Goal: Task Accomplishment & Management: Manage account settings

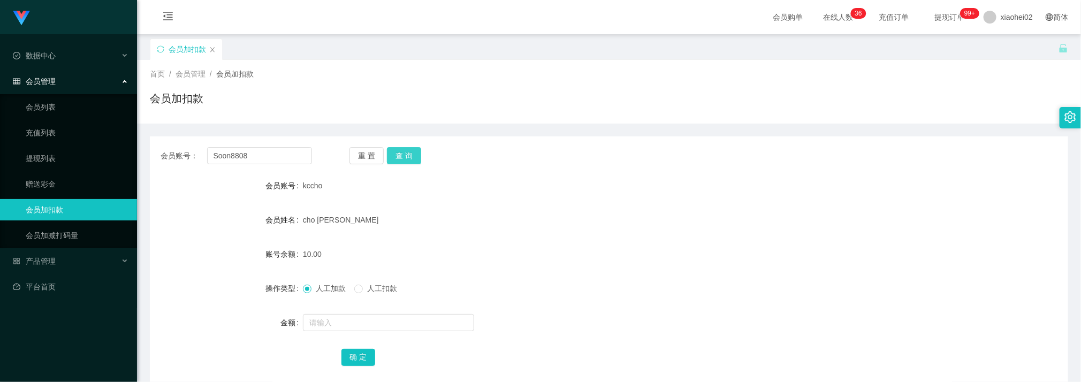
type input "Soon8808"
click at [416, 154] on button "查 询" at bounding box center [404, 155] width 34 height 17
drag, startPoint x: 339, startPoint y: 323, endPoint x: 336, endPoint y: 315, distance: 9.0
click at [337, 326] on input "text" at bounding box center [388, 322] width 171 height 17
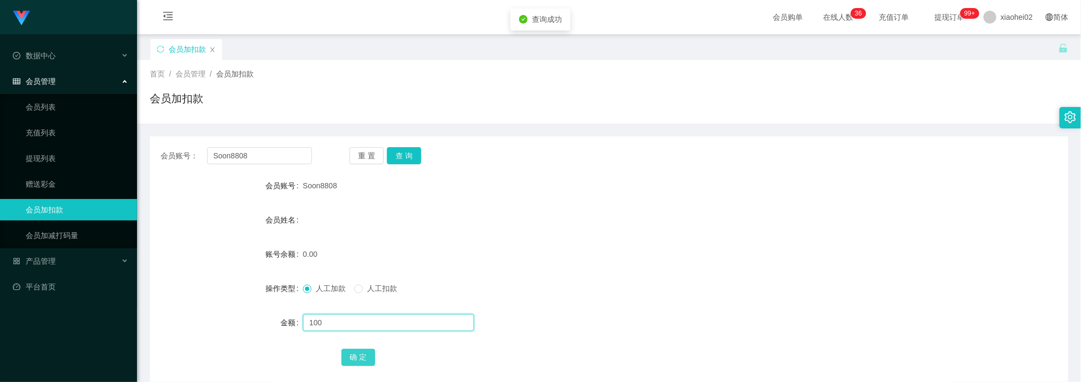
type input "100"
click at [365, 355] on button "确 定" at bounding box center [358, 357] width 34 height 17
drag, startPoint x: 530, startPoint y: 258, endPoint x: 472, endPoint y: 209, distance: 75.9
click at [529, 254] on div "100.00" at bounding box center [570, 253] width 535 height 21
click at [288, 158] on input "Soon8808" at bounding box center [259, 155] width 105 height 17
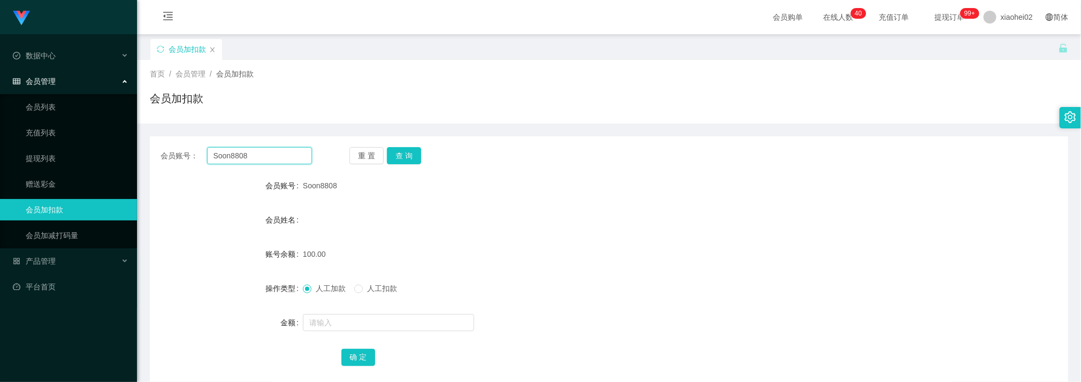
click at [288, 158] on input "Soon8808" at bounding box center [259, 155] width 105 height 17
paste input "9133296"
type input "91332968"
click at [403, 152] on button "查 询" at bounding box center [404, 155] width 34 height 17
click at [342, 317] on input "text" at bounding box center [388, 322] width 171 height 17
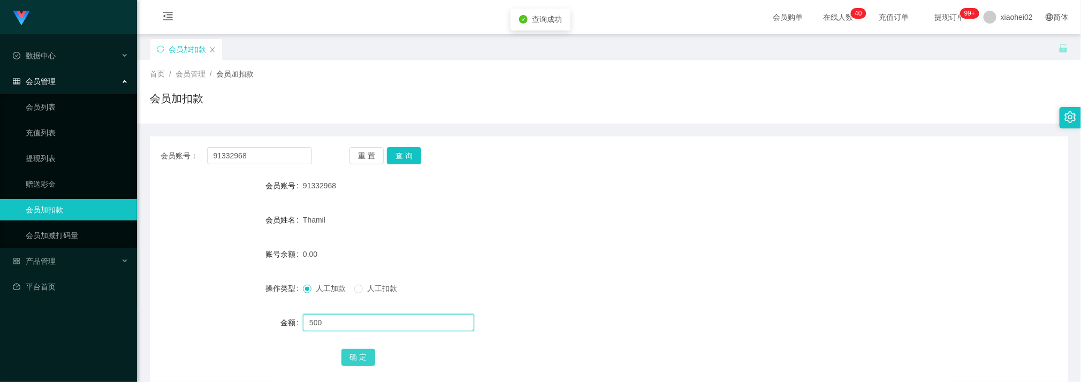
type input "500"
click at [358, 358] on button "确 定" at bounding box center [358, 357] width 34 height 17
click at [551, 255] on div "500.00" at bounding box center [570, 253] width 535 height 21
click at [275, 151] on input "91332968" at bounding box center [259, 155] width 105 height 17
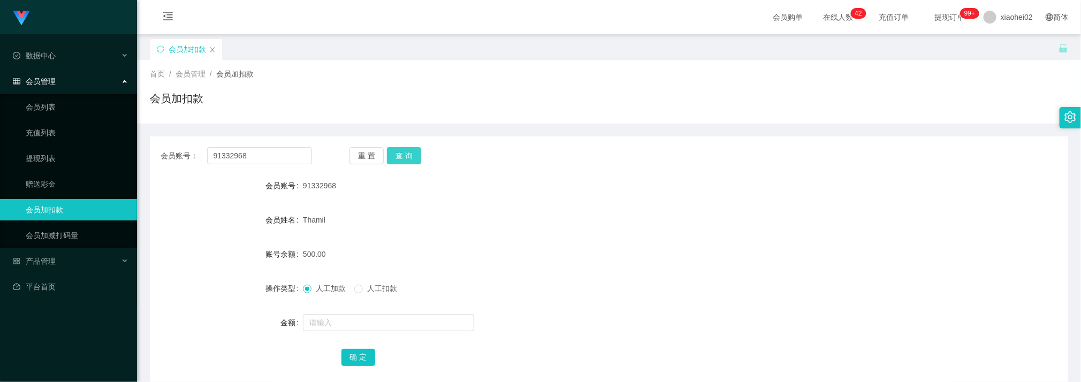
click at [408, 156] on button "查 询" at bounding box center [404, 155] width 34 height 17
drag, startPoint x: 469, startPoint y: 223, endPoint x: 466, endPoint y: 218, distance: 5.8
click at [469, 223] on div "Thamil" at bounding box center [570, 219] width 535 height 21
click at [393, 148] on button "查 询" at bounding box center [404, 155] width 34 height 17
click at [405, 153] on button "查 询" at bounding box center [404, 155] width 34 height 17
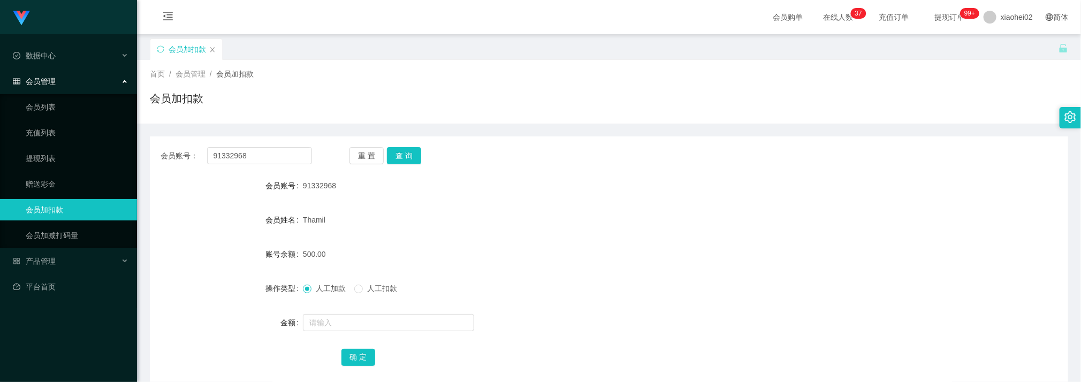
click at [523, 224] on div "Thamil" at bounding box center [570, 219] width 535 height 21
click at [405, 161] on button "查 询" at bounding box center [404, 155] width 34 height 17
click at [471, 240] on form "会员账号 91332968 会员姓名 Thamil 账号余额 700.00 操作类型 人工加款 人工扣款 金额 确 定" at bounding box center [609, 271] width 918 height 193
drag, startPoint x: 289, startPoint y: 172, endPoint x: 288, endPoint y: 166, distance: 6.1
click at [289, 170] on div "会员账号： 91332968 重 置 查 询 会员账号 91332968 会员姓名 Thamil 账号余额 700.00 操作类型 人工加款 人工扣款 金额 …" at bounding box center [609, 263] width 918 height 255
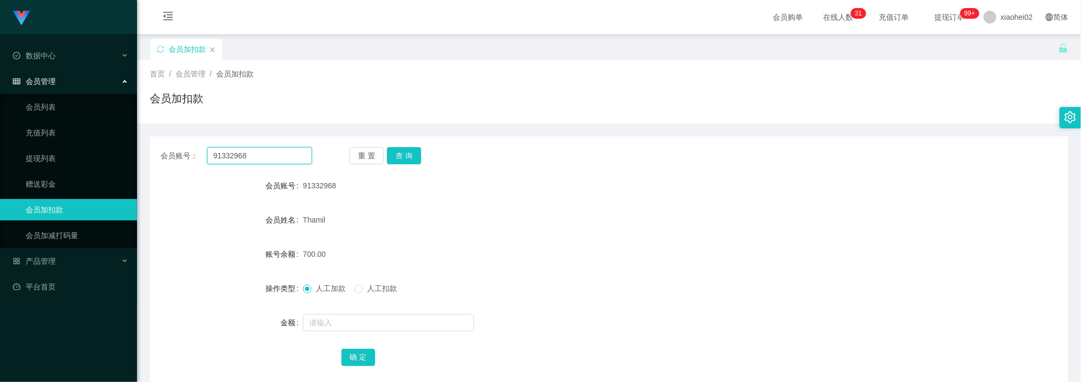
click at [289, 162] on input "91332968" at bounding box center [259, 155] width 105 height 17
click at [289, 160] on input "91332968" at bounding box center [259, 155] width 105 height 17
paste input "L5009"
type input "L5009"
drag, startPoint x: 413, startPoint y: 155, endPoint x: 404, endPoint y: 169, distance: 16.3
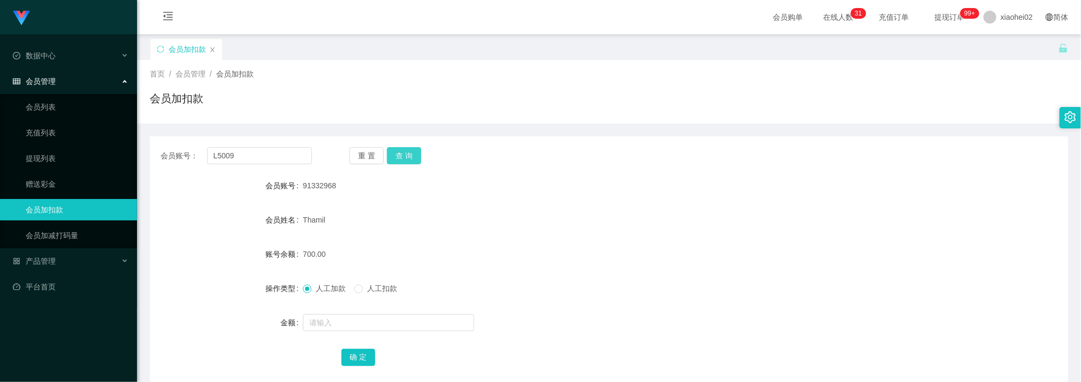
click at [414, 155] on button "查 询" at bounding box center [404, 155] width 34 height 17
click at [334, 318] on input "text" at bounding box center [388, 322] width 171 height 17
type input "100"
click at [355, 357] on button "确 定" at bounding box center [358, 357] width 34 height 17
click at [341, 349] on button "确 定" at bounding box center [358, 357] width 34 height 17
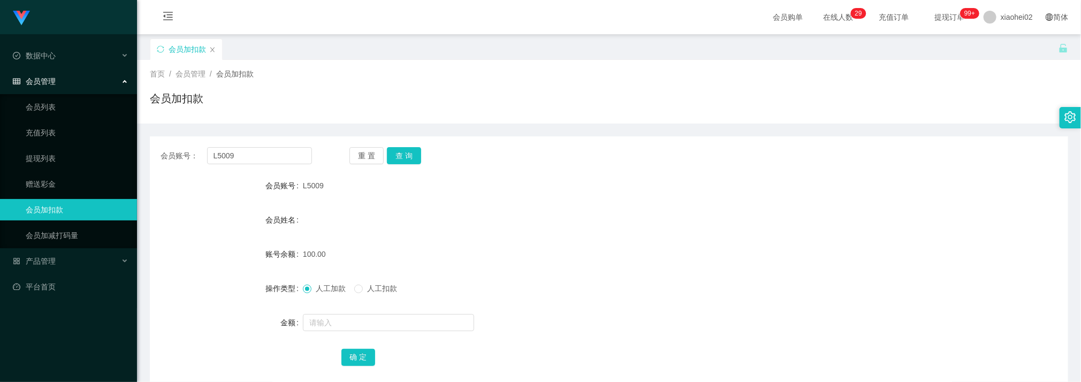
click at [618, 271] on form "会员账号 L5009 会员姓名 账号余额 100.00 操作类型 人工加款 人工扣款 金额 确 定" at bounding box center [609, 271] width 918 height 193
click at [270, 154] on input "L5009" at bounding box center [259, 155] width 105 height 17
drag, startPoint x: 403, startPoint y: 150, endPoint x: 392, endPoint y: 192, distance: 43.2
click at [403, 150] on button "查 询" at bounding box center [404, 155] width 34 height 17
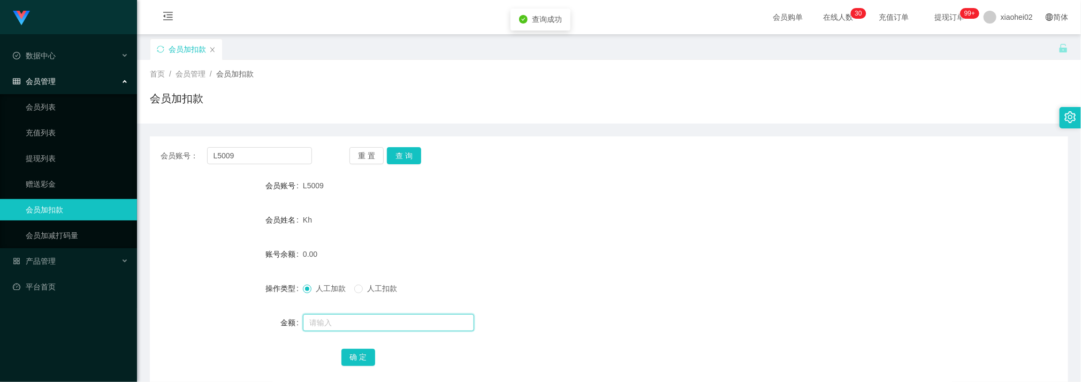
click at [333, 325] on input "text" at bounding box center [388, 322] width 171 height 17
type input "40"
click at [352, 353] on button "确 定" at bounding box center [358, 357] width 34 height 17
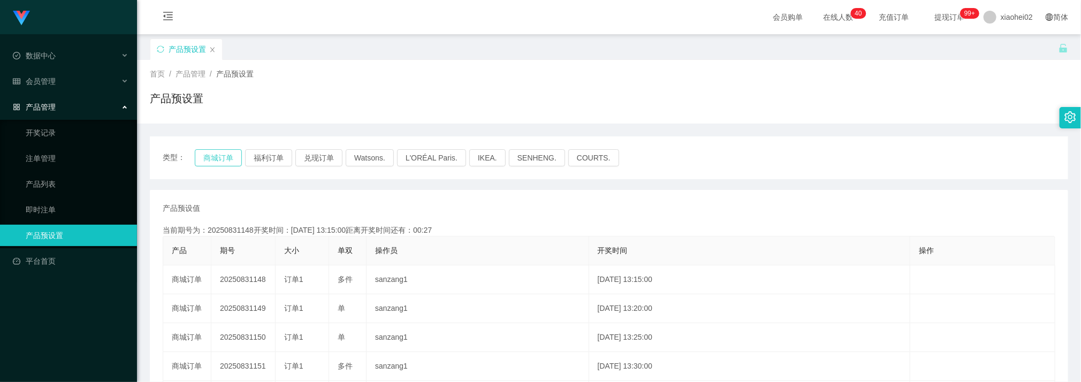
click at [211, 164] on button "商城订单" at bounding box center [218, 157] width 47 height 17
click at [377, 106] on div "产品预设置" at bounding box center [609, 102] width 918 height 25
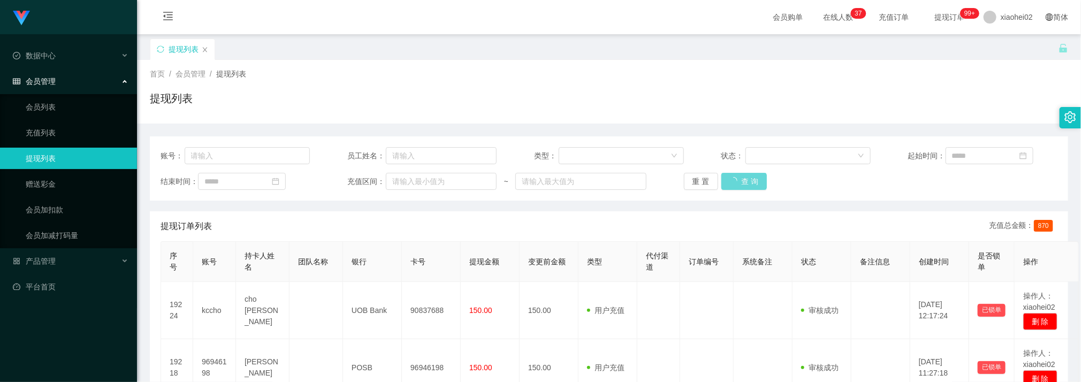
scroll to position [80, 0]
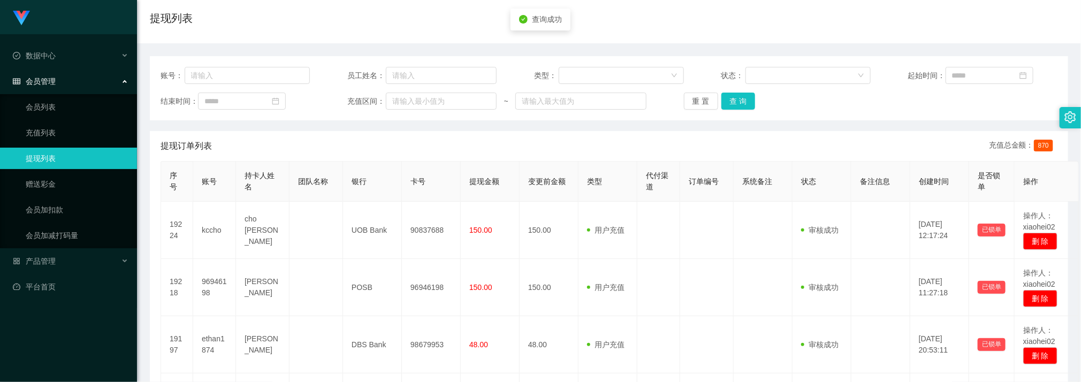
click at [741, 111] on div "账号： 员工姓名： 类型： 状态： 起始时间： 结束时间： 充值区间： ~ 重 置 查 询" at bounding box center [609, 88] width 918 height 64
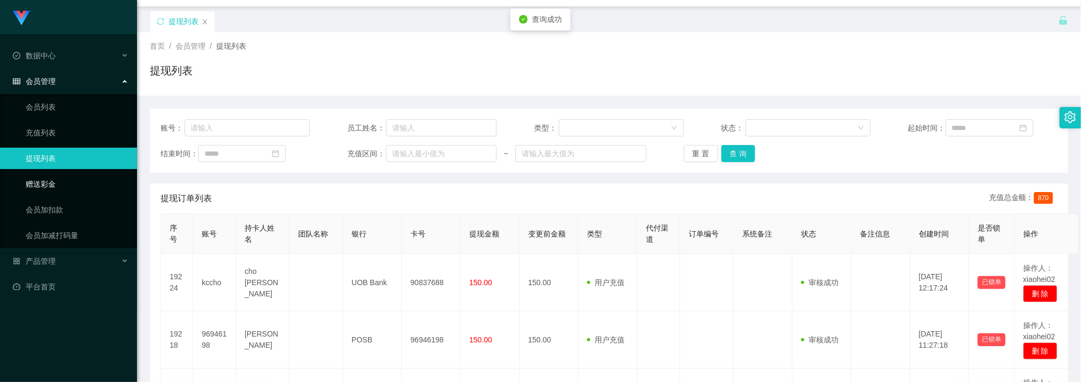
scroll to position [0, 0]
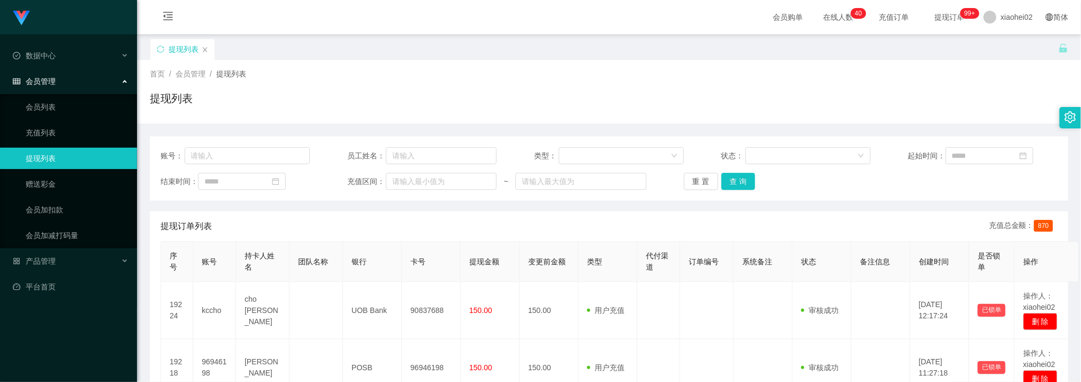
drag, startPoint x: 624, startPoint y: 92, endPoint x: 686, endPoint y: 136, distance: 75.9
click at [626, 92] on div "提现列表" at bounding box center [609, 102] width 918 height 25
click at [734, 181] on button "查 询" at bounding box center [738, 181] width 34 height 17
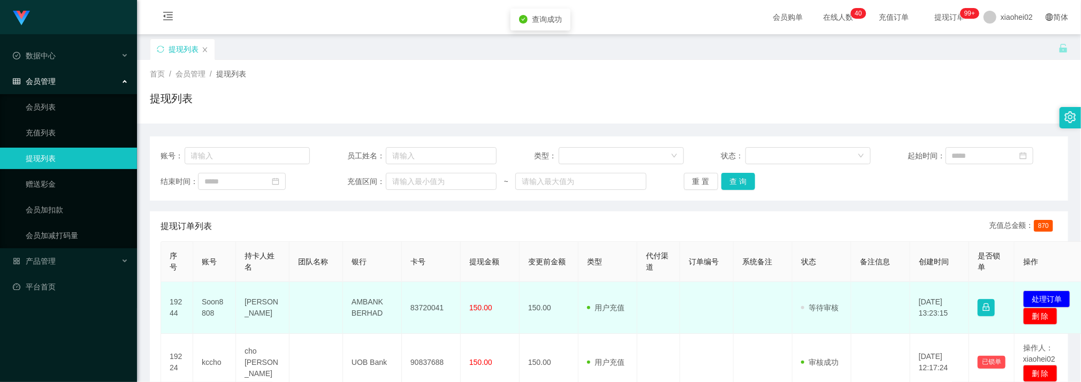
click at [430, 304] on td "83720041" at bounding box center [431, 308] width 59 height 52
click at [431, 304] on td "83720041" at bounding box center [431, 308] width 59 height 52
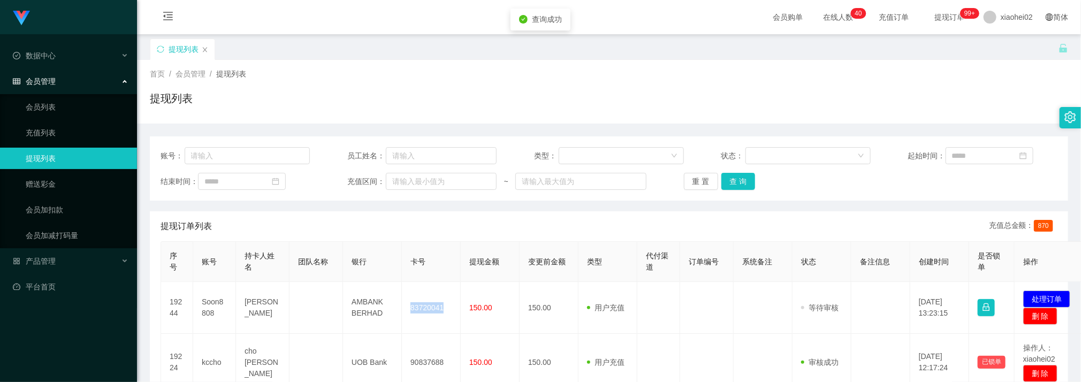
copy td "83720041"
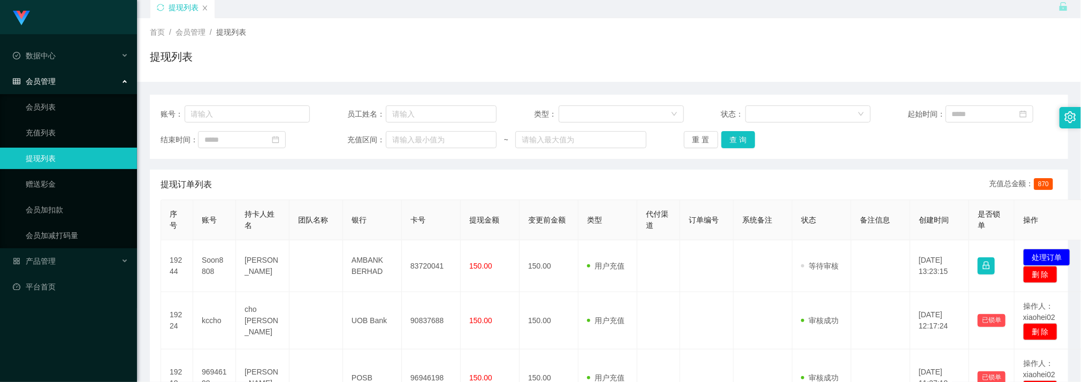
scroll to position [80, 0]
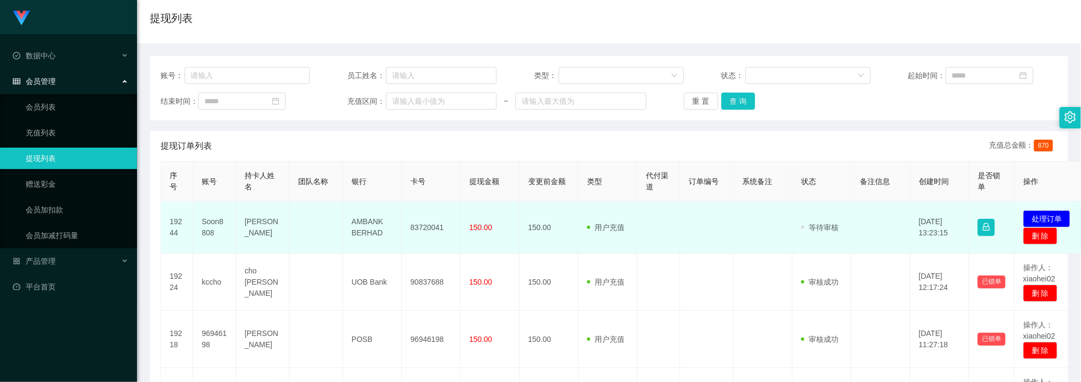
click at [692, 251] on td at bounding box center [706, 228] width 53 height 52
click at [305, 235] on td at bounding box center [315, 228] width 53 height 52
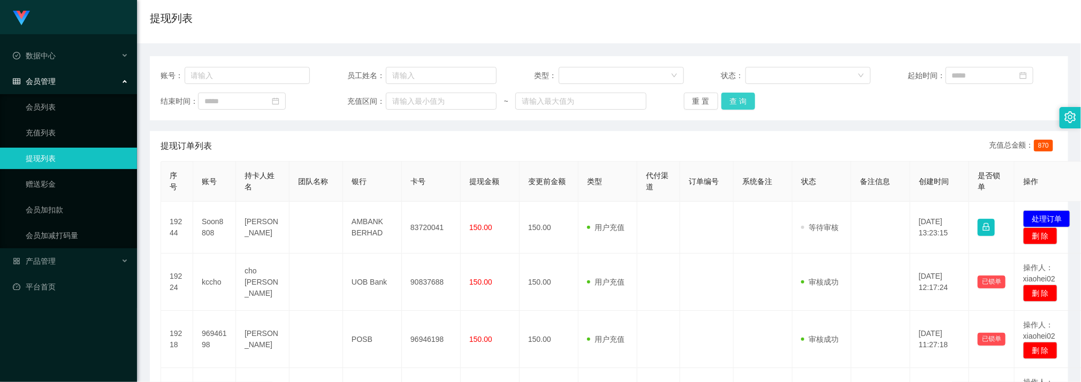
click at [735, 106] on button "查 询" at bounding box center [738, 101] width 34 height 17
click at [734, 102] on button "查 询" at bounding box center [738, 101] width 34 height 17
click at [323, 11] on div "提现列表" at bounding box center [609, 22] width 918 height 25
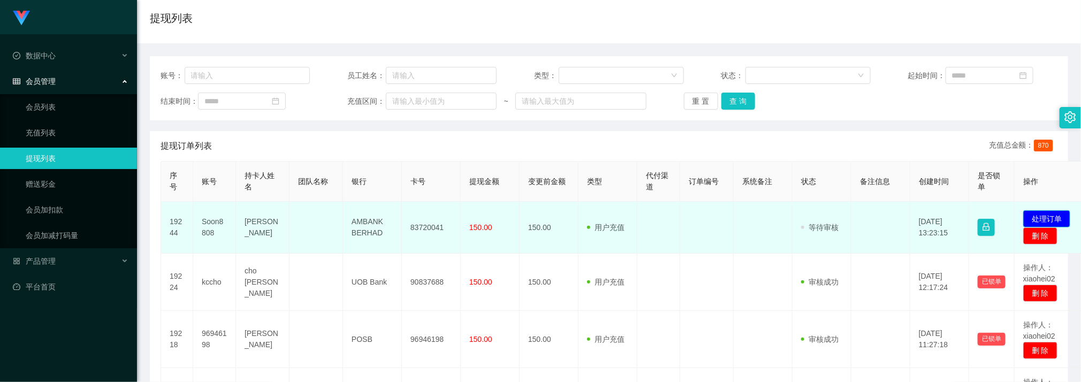
click at [1055, 217] on button "处理订单" at bounding box center [1046, 218] width 47 height 17
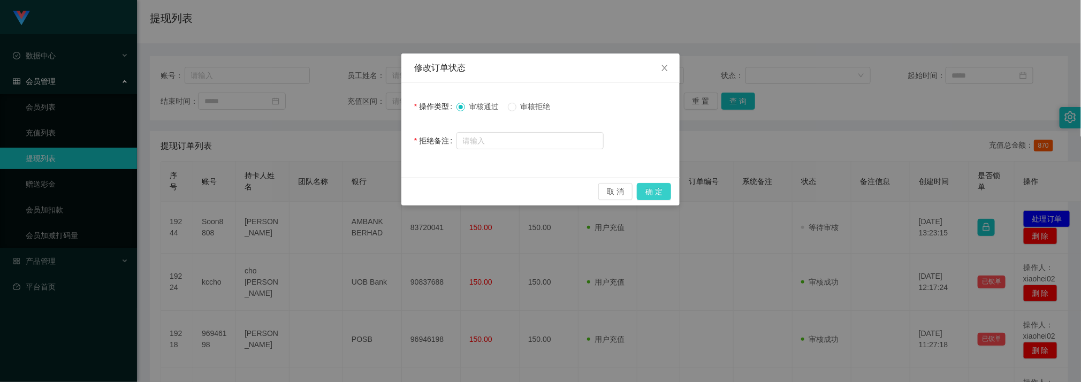
click at [670, 190] on button "确 定" at bounding box center [654, 191] width 34 height 17
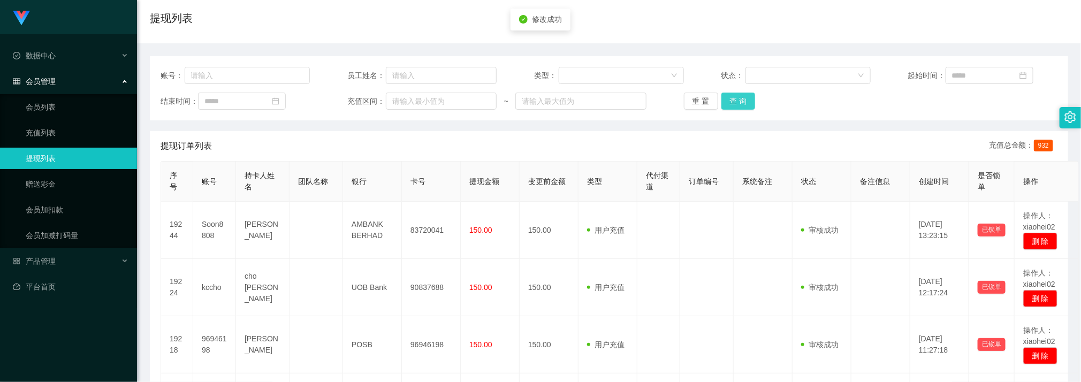
click at [738, 99] on button "查 询" at bounding box center [738, 101] width 34 height 17
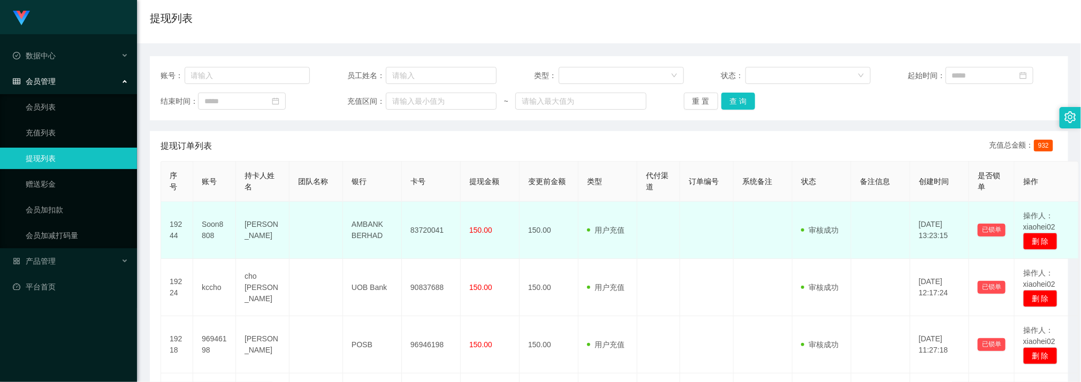
click at [326, 243] on td at bounding box center [315, 230] width 53 height 57
